Goal: Check status

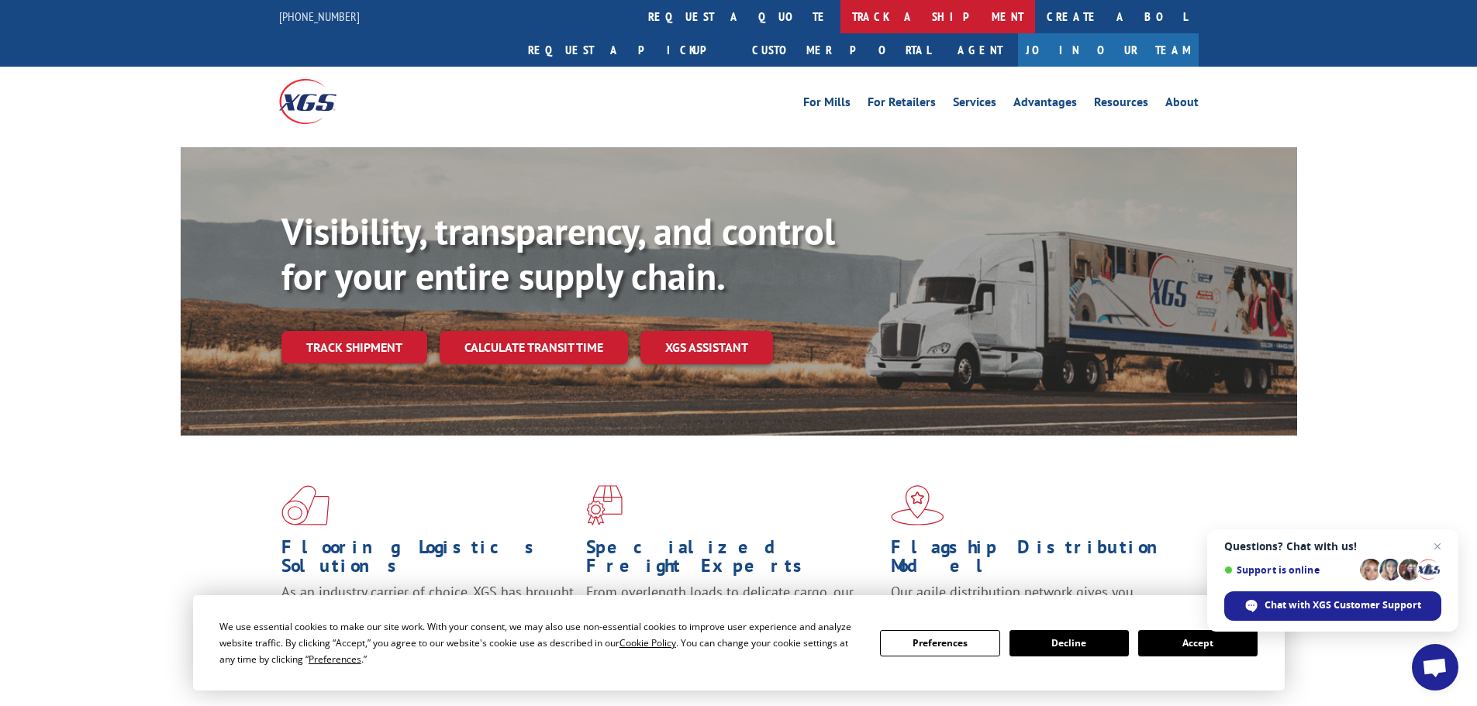
click at [841, 11] on link "track a shipment" at bounding box center [938, 16] width 195 height 33
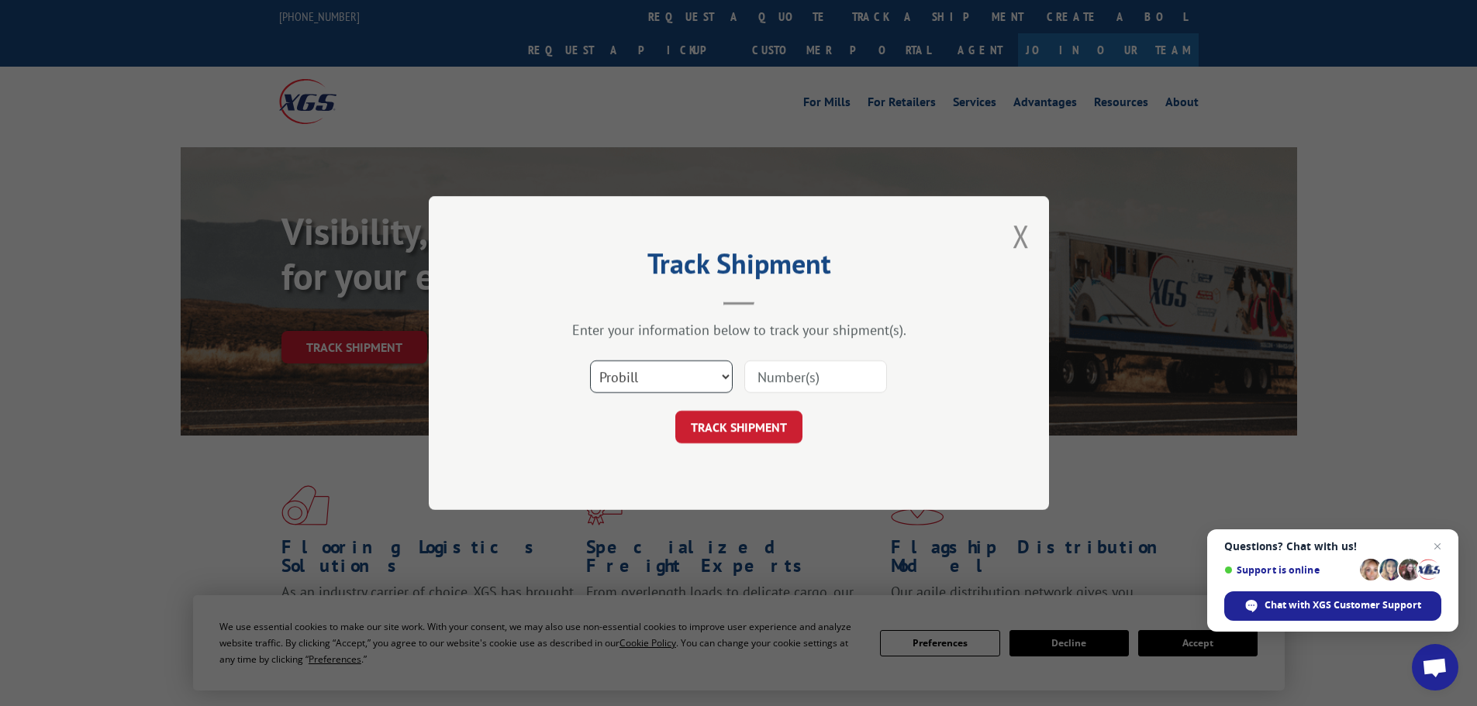
click at [700, 376] on select "Select category... Probill BOL PO" at bounding box center [661, 377] width 143 height 33
select select "bol"
click at [590, 361] on select "Select category... Probill BOL PO" at bounding box center [661, 377] width 143 height 33
click at [765, 389] on input at bounding box center [815, 377] width 143 height 33
click at [771, 382] on input at bounding box center [815, 377] width 143 height 33
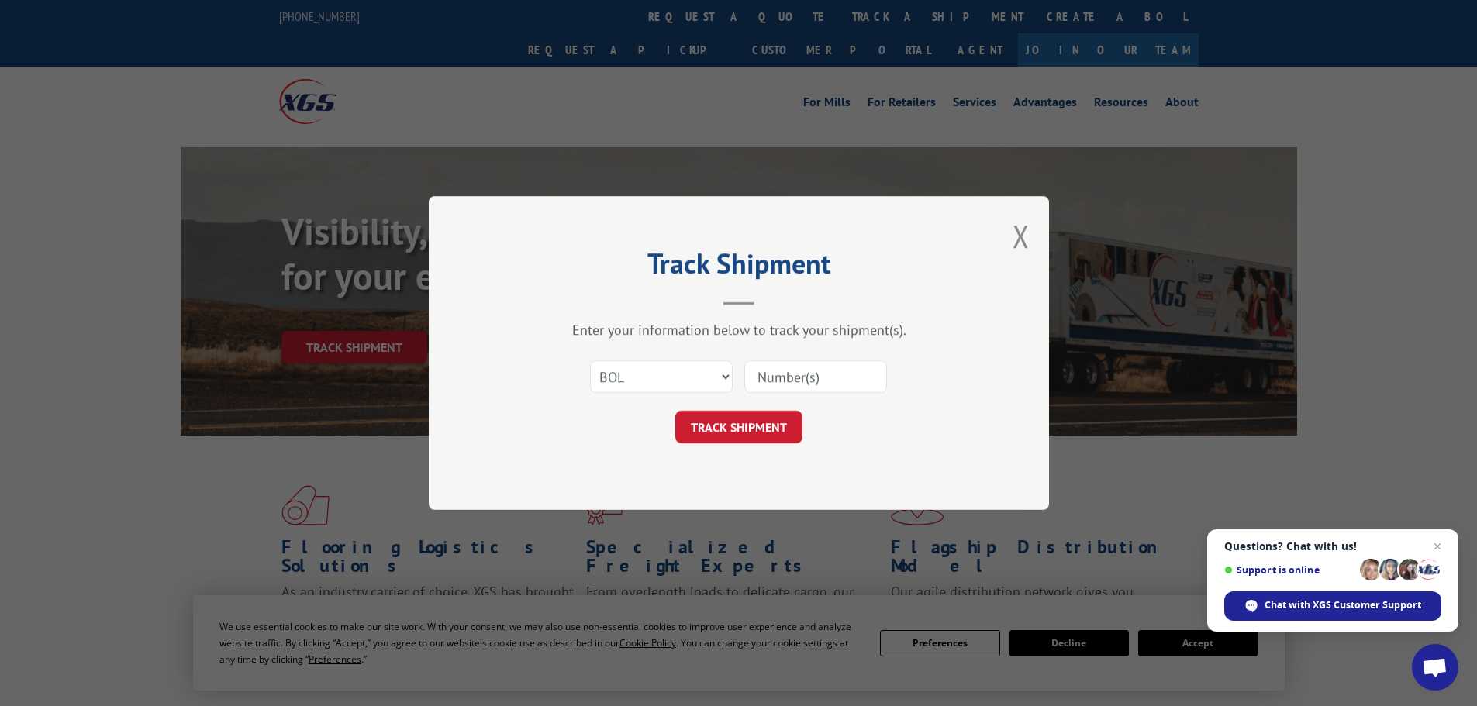
paste input "17410149"
type input "17410149"
click at [755, 411] on button "TRACK SHIPMENT" at bounding box center [738, 427] width 127 height 33
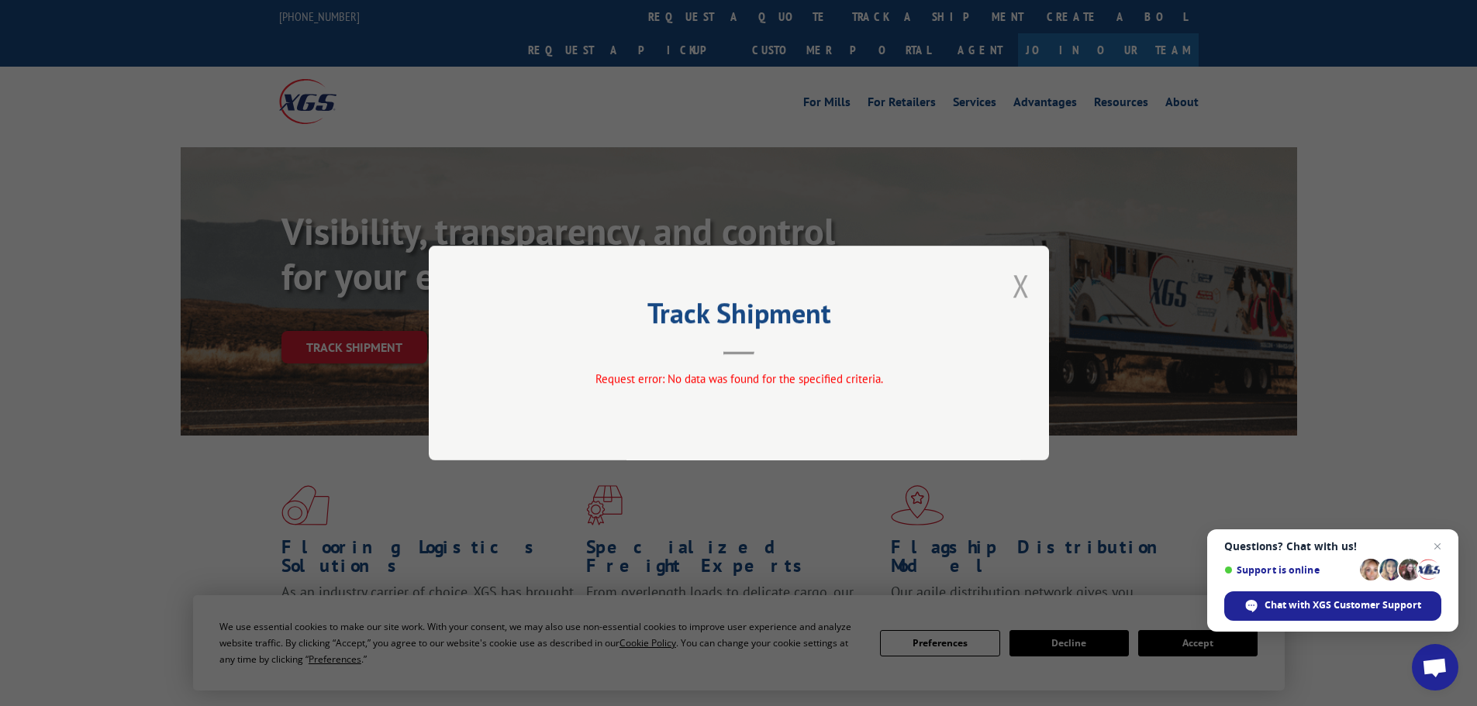
click at [1015, 292] on button "Close modal" at bounding box center [1021, 285] width 17 height 41
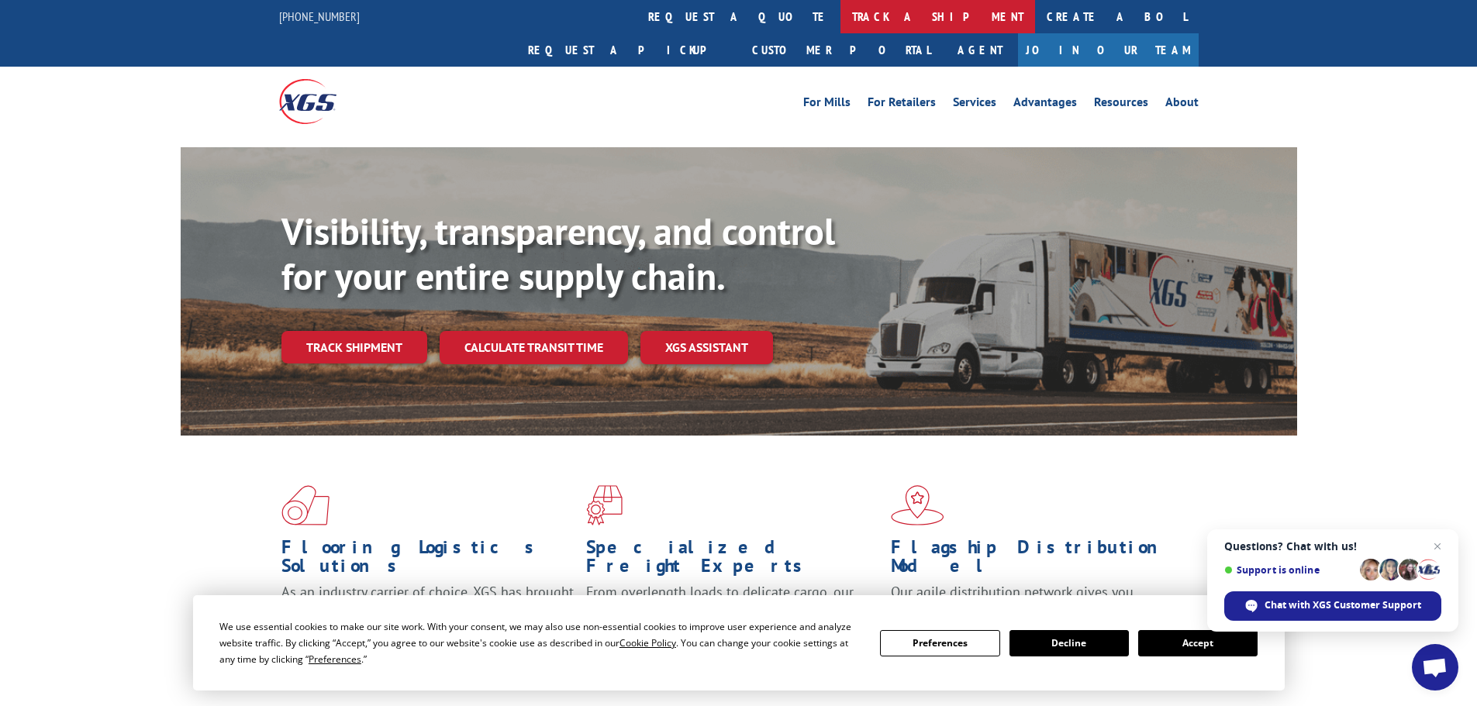
click at [841, 20] on link "track a shipment" at bounding box center [938, 16] width 195 height 33
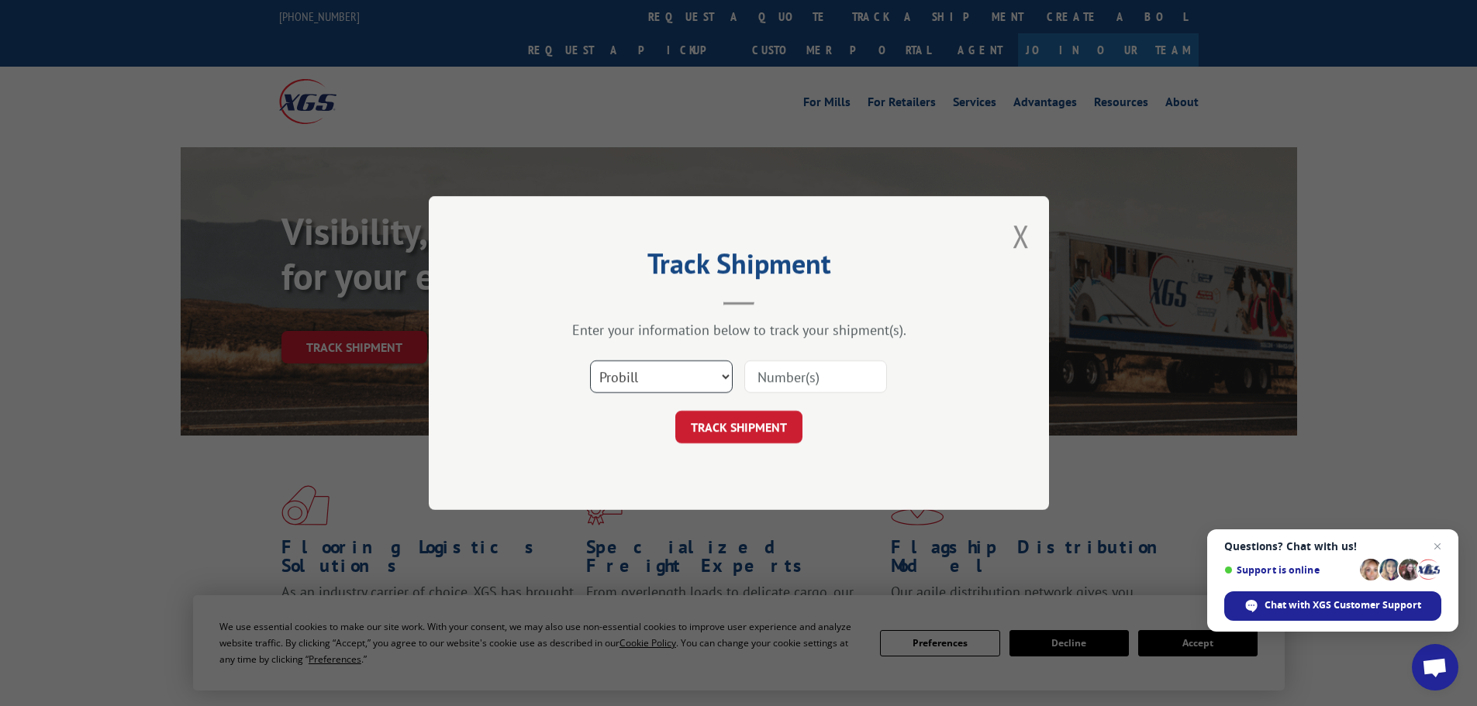
click at [706, 382] on select "Select category... Probill BOL PO" at bounding box center [661, 377] width 143 height 33
click at [590, 361] on select "Select category... Probill BOL PO" at bounding box center [661, 377] width 143 height 33
click at [784, 376] on input at bounding box center [815, 377] width 143 height 33
drag, startPoint x: 784, startPoint y: 376, endPoint x: 763, endPoint y: 384, distance: 22.3
click at [763, 384] on input at bounding box center [815, 377] width 143 height 33
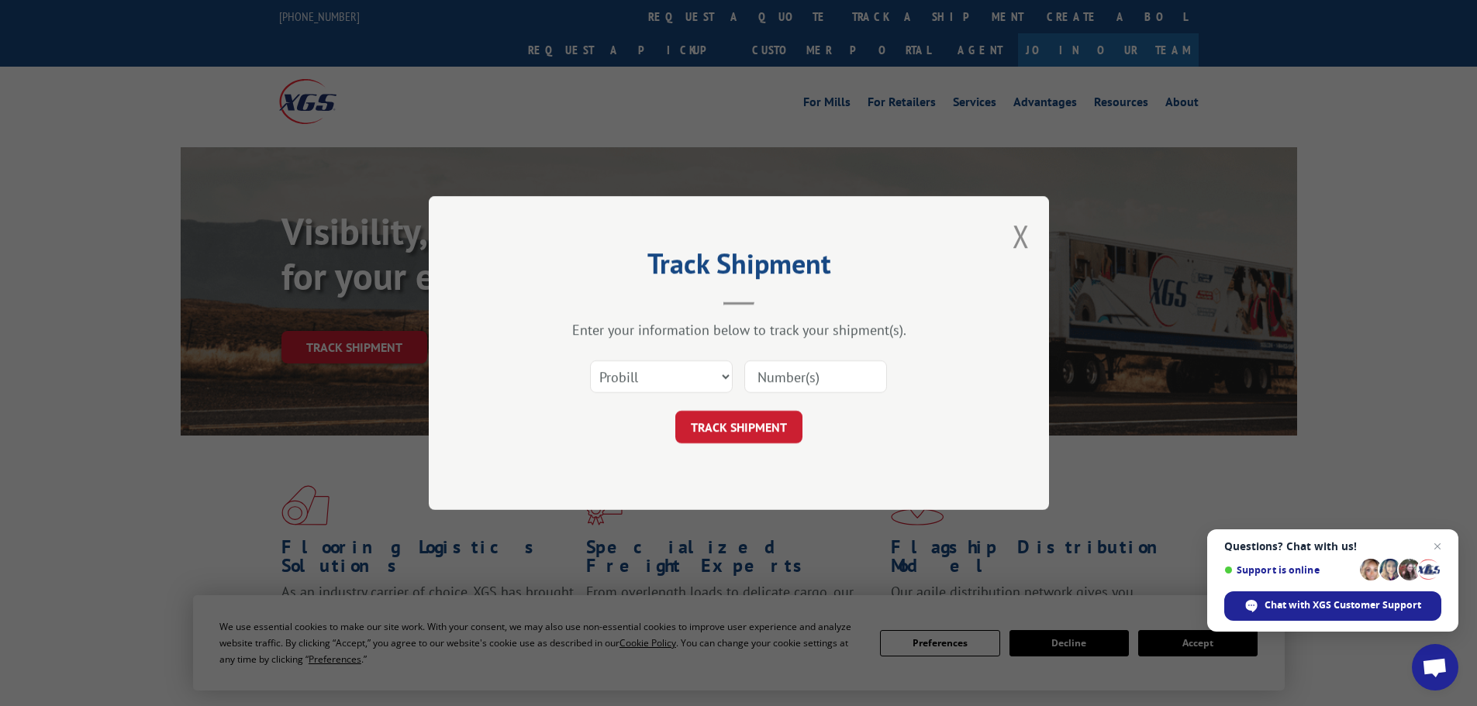
paste input "17410149"
type input "17410149"
click button "TRACK SHIPMENT" at bounding box center [738, 427] width 127 height 33
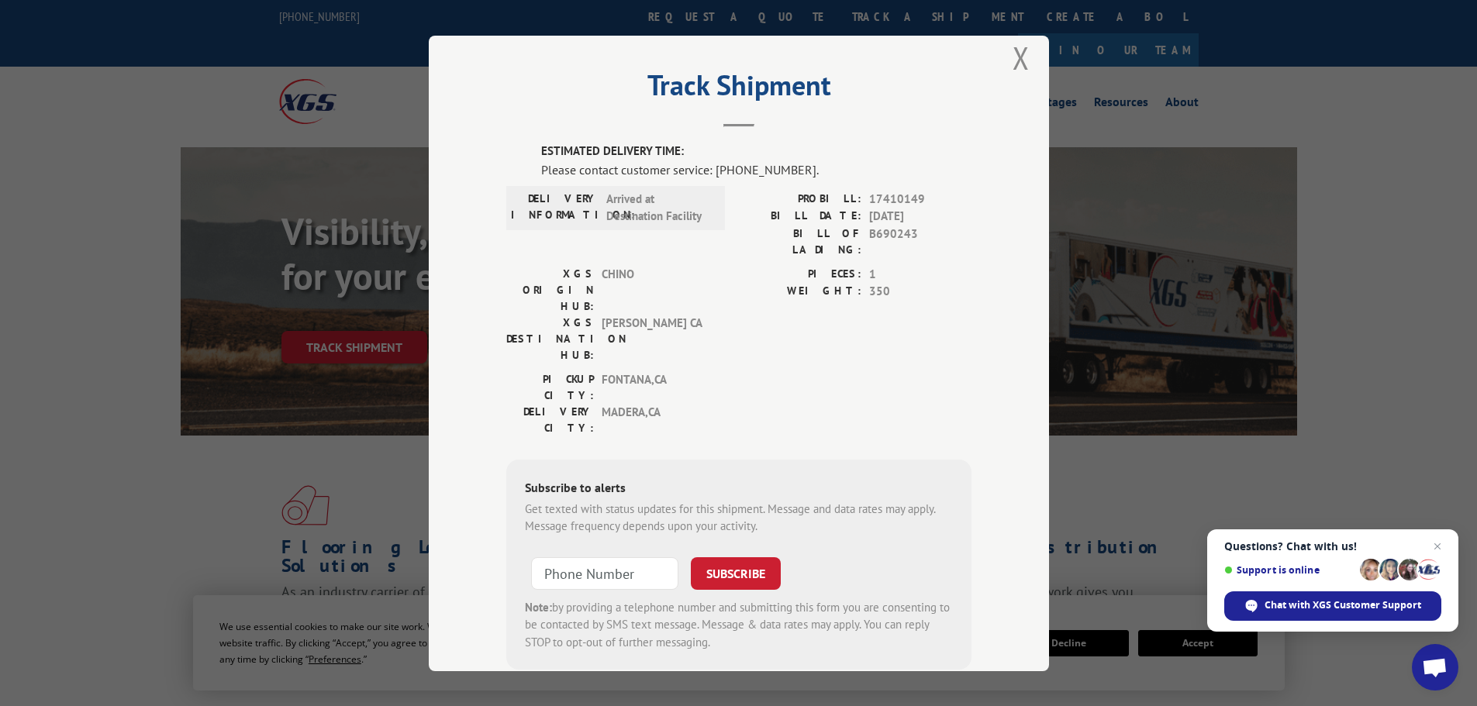
scroll to position [32, 0]
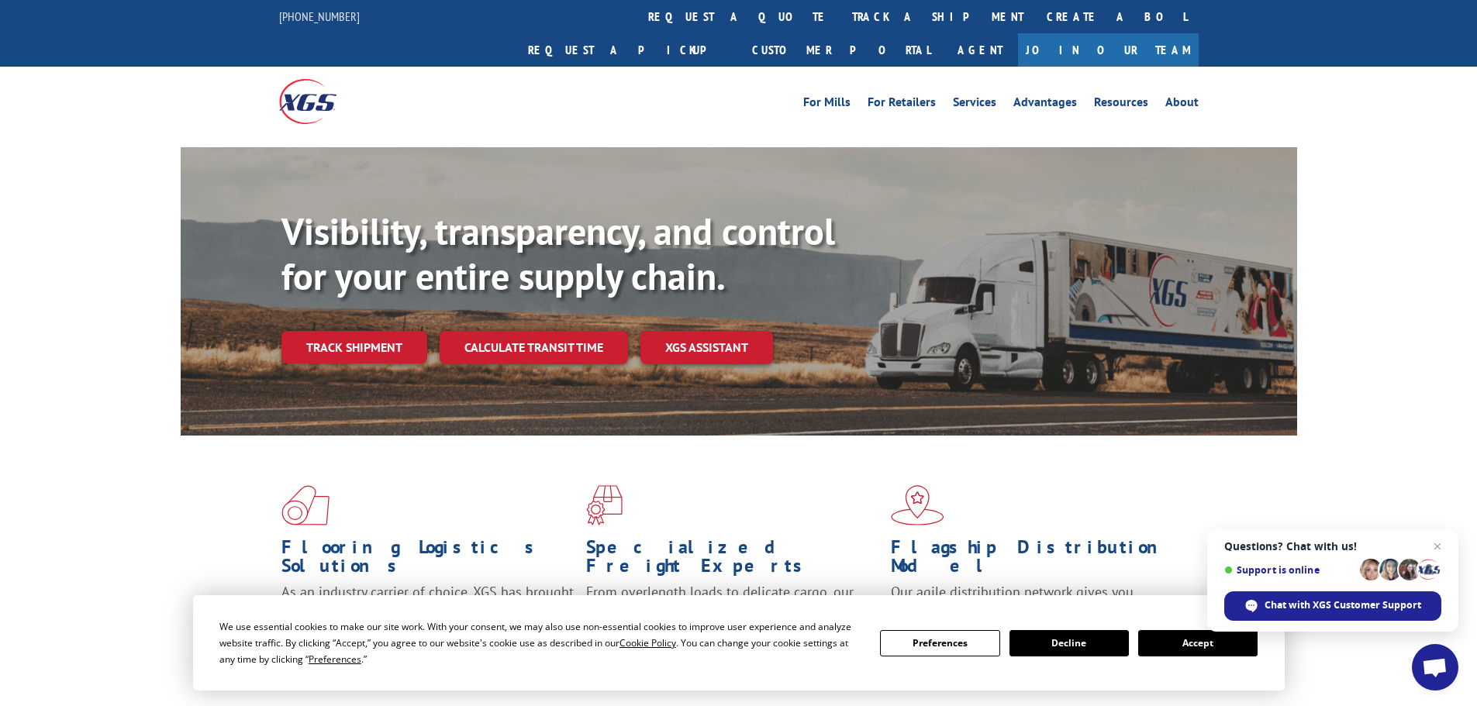
click at [841, 22] on link "track a shipment" at bounding box center [938, 16] width 195 height 33
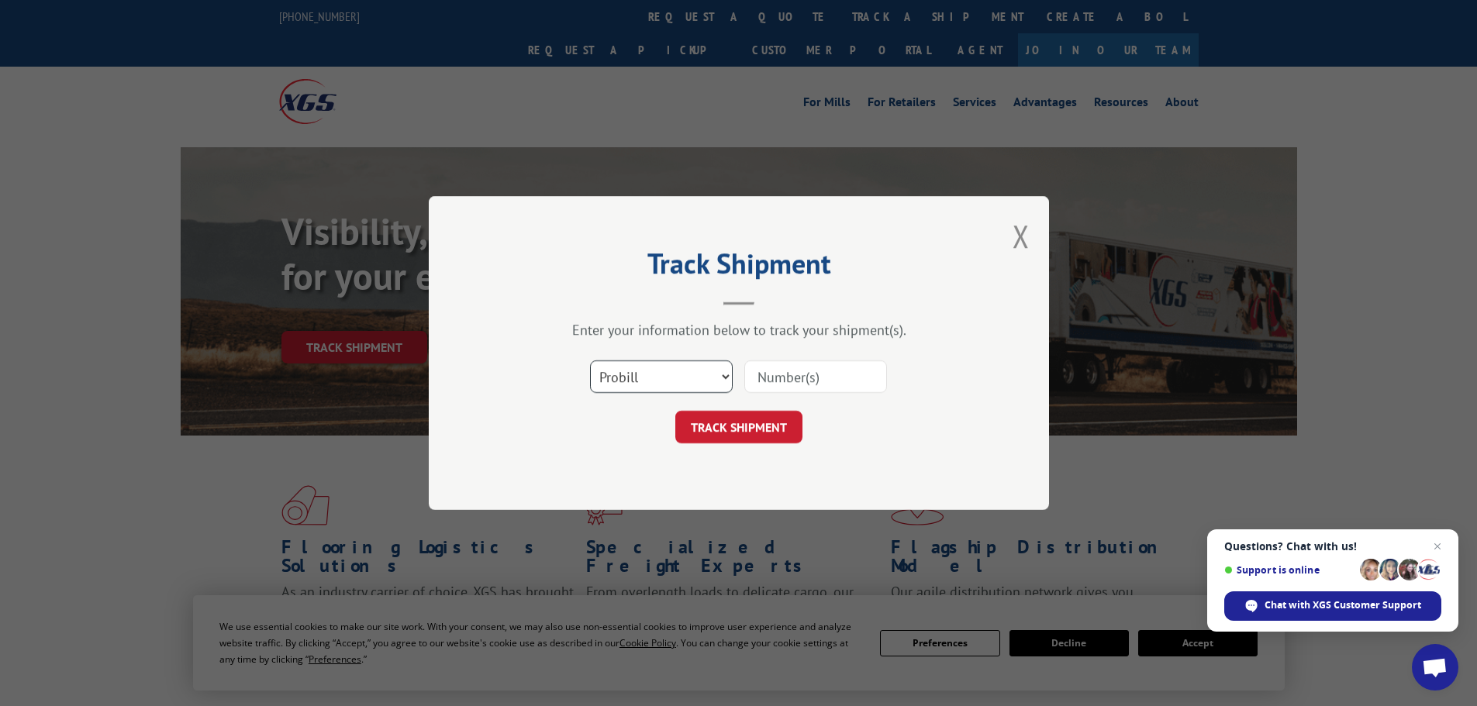
click at [703, 380] on select "Select category... Probill BOL PO" at bounding box center [661, 377] width 143 height 33
